Goal: Browse casually

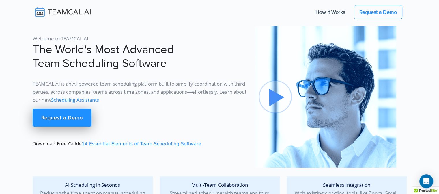
click at [61, 15] on img at bounding box center [67, 12] width 69 height 12
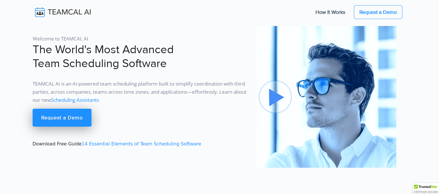
drag, startPoint x: 0, startPoint y: 0, endPoint x: 233, endPoint y: 58, distance: 239.7
click at [233, 58] on h1 "The World's Most Advanced Team Scheduling Software" at bounding box center [140, 57] width 215 height 28
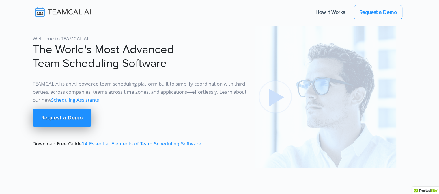
click at [272, 96] on img at bounding box center [325, 96] width 141 height 141
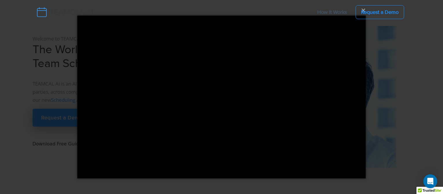
click at [12, 51] on div "× Loading..." at bounding box center [221, 97] width 443 height 194
